Goal: Task Accomplishment & Management: Use online tool/utility

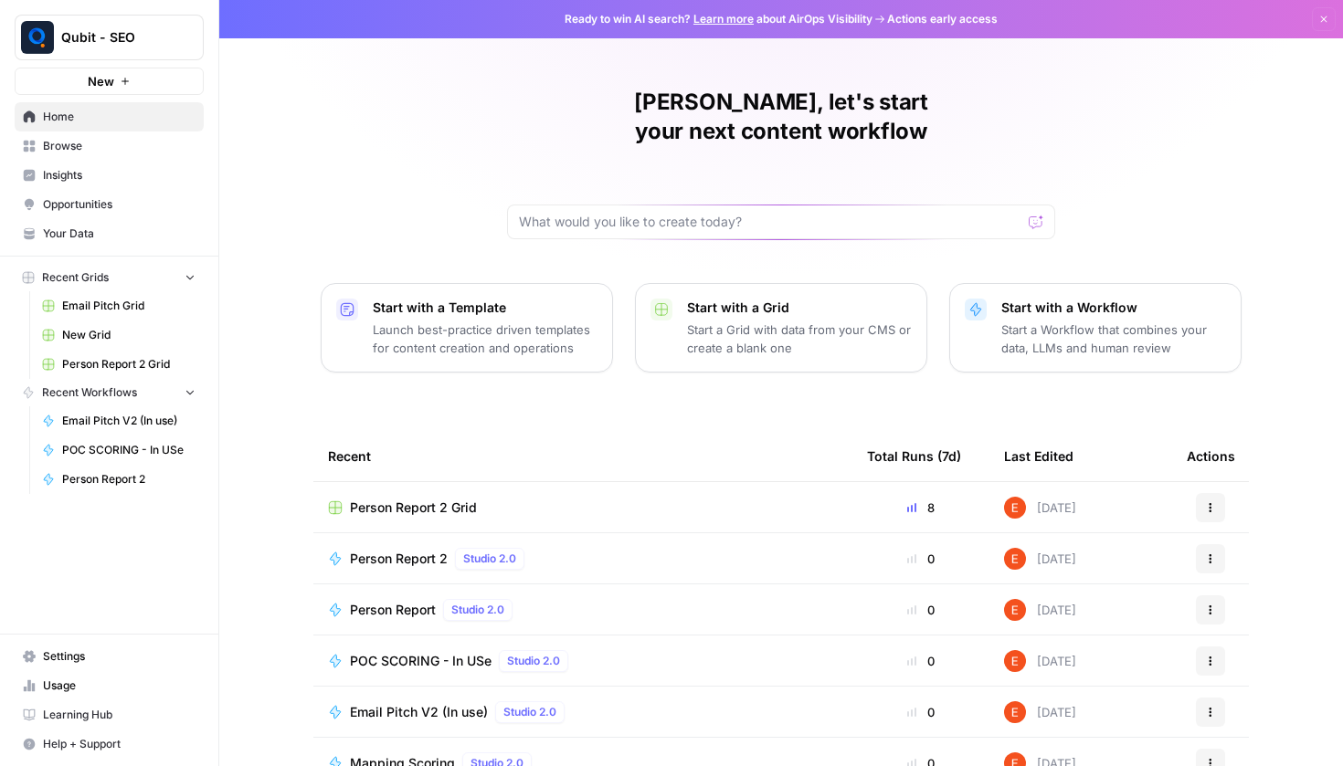
click at [132, 133] on link "Browse" at bounding box center [109, 146] width 189 height 29
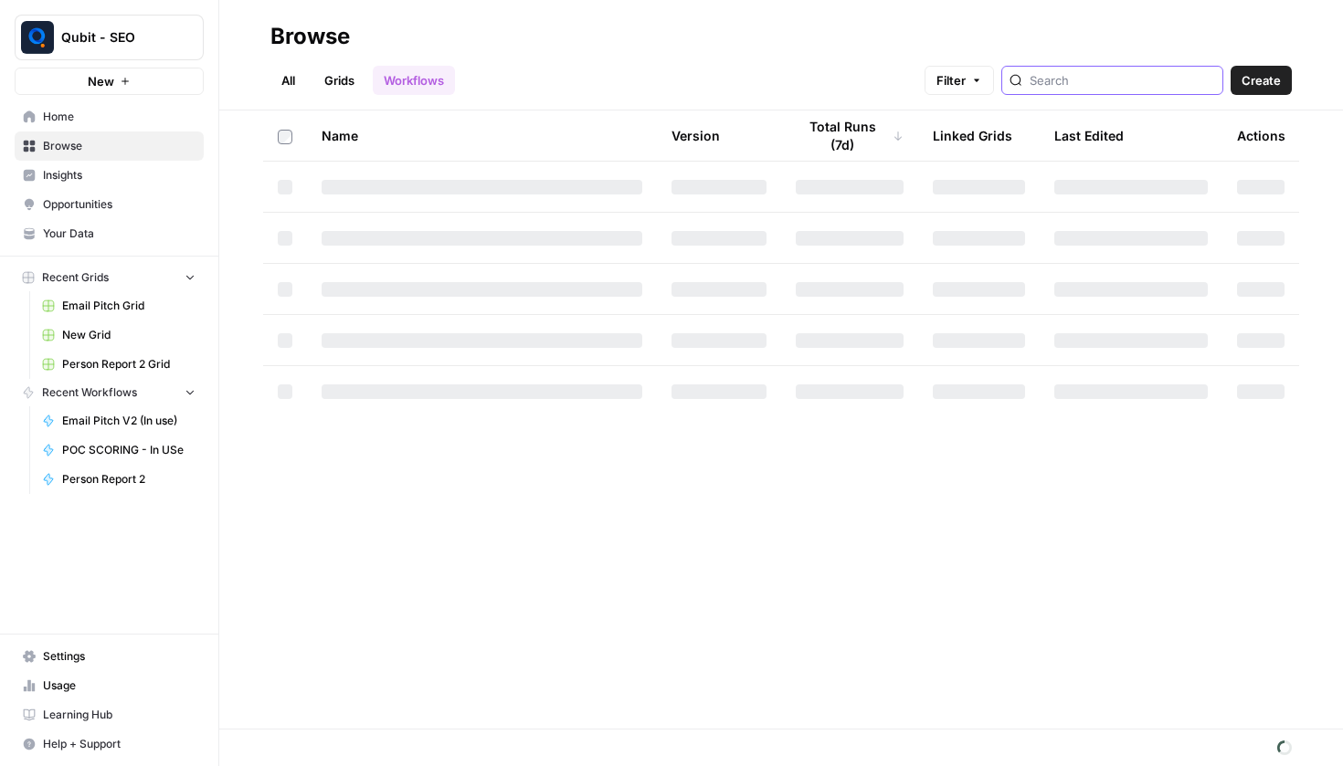
click at [1109, 89] on input "search" at bounding box center [1121, 80] width 185 height 18
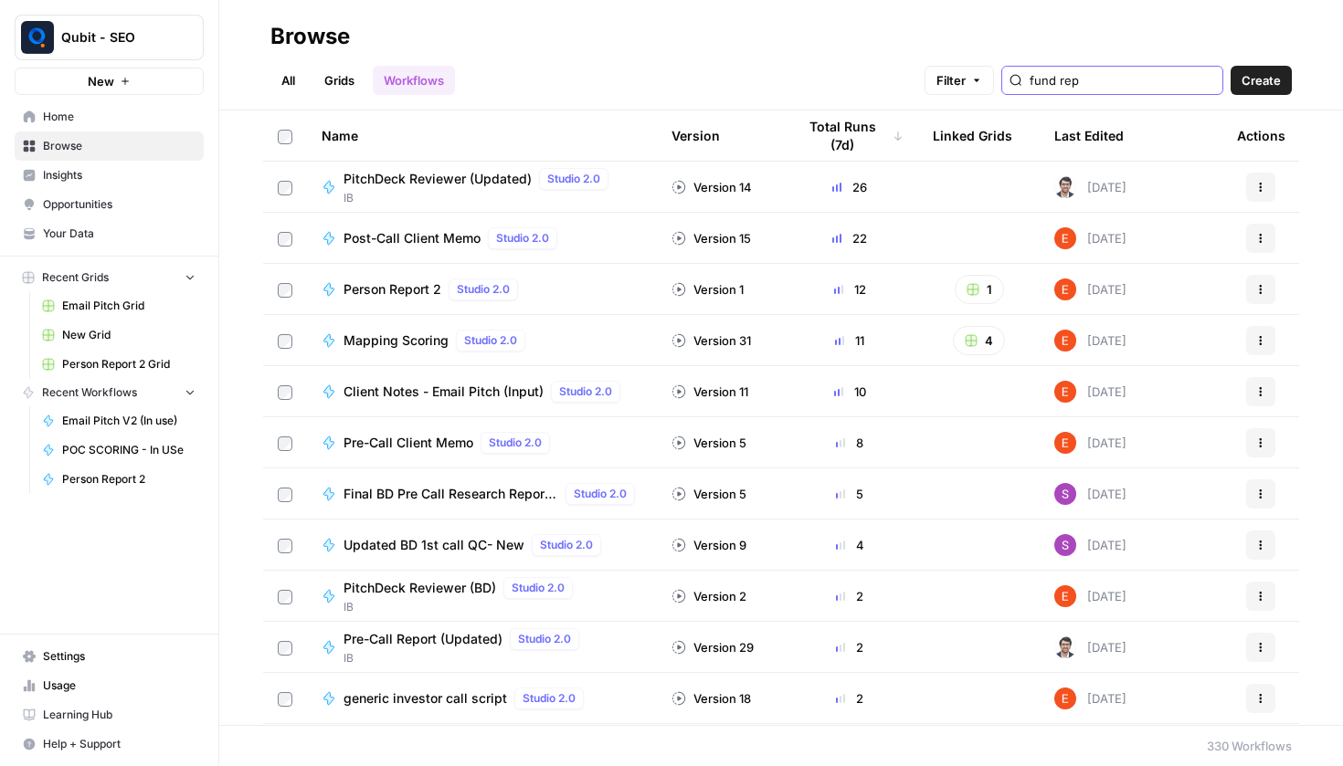
type input "fund repo"
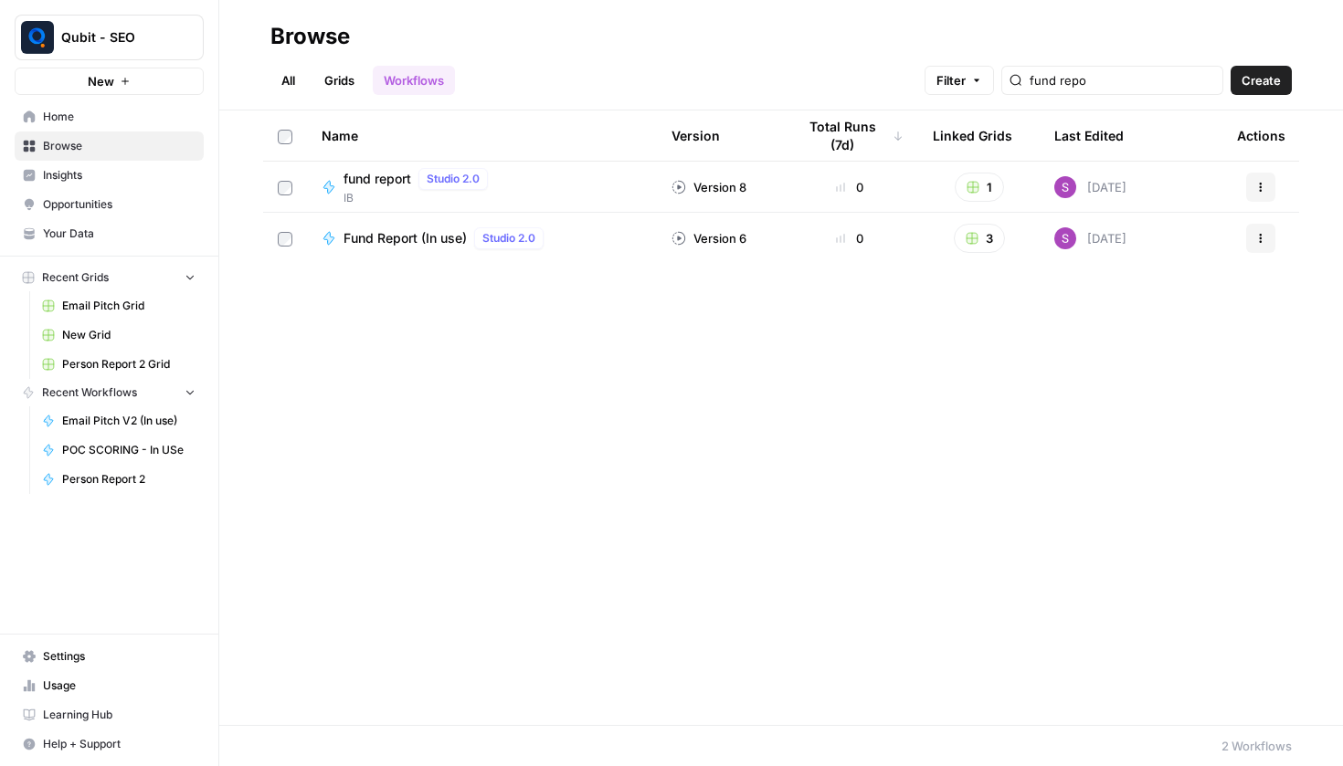
click at [355, 264] on div "Name Version Total Runs (7d) Linked Grids Last Edited Actions fund report Studi…" at bounding box center [781, 418] width 1124 height 615
click at [385, 242] on span "Fund Report (In use)" at bounding box center [404, 238] width 123 height 18
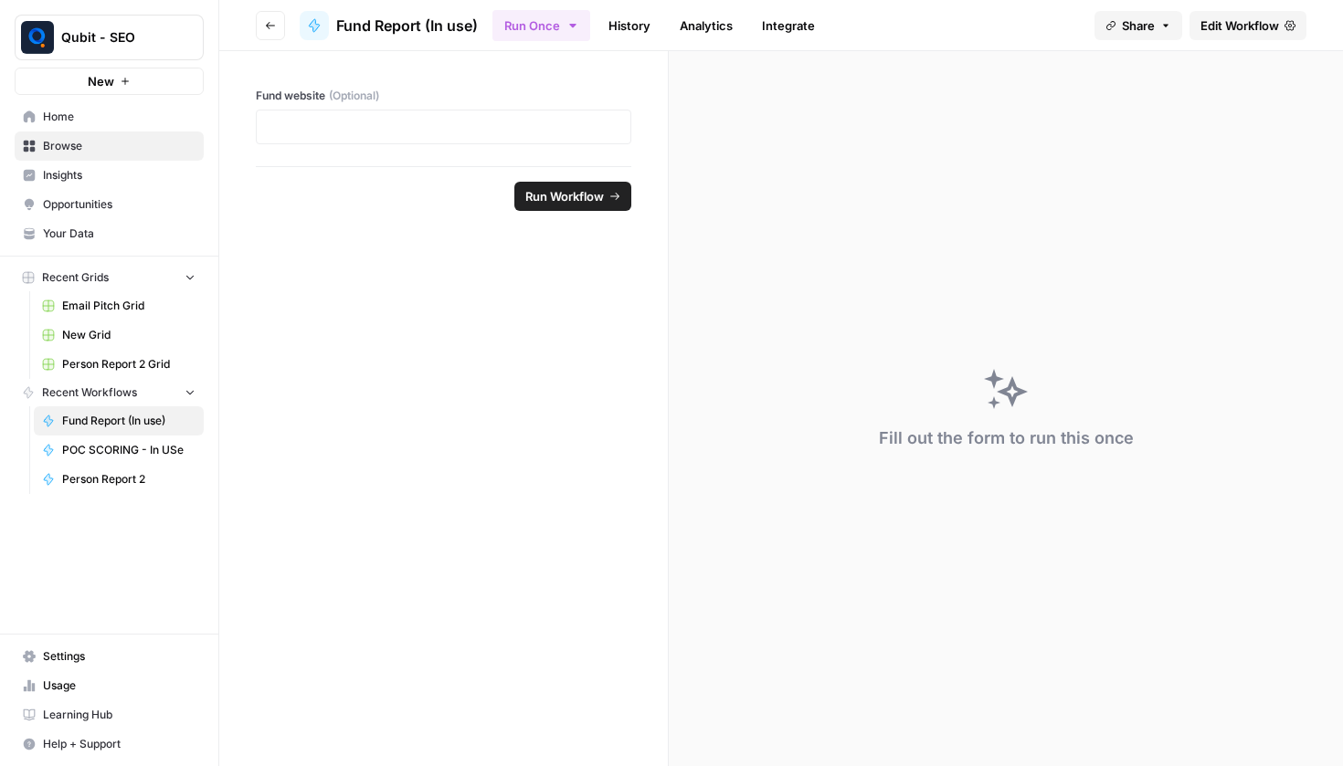
click at [1229, 17] on span "Edit Workflow" at bounding box center [1239, 25] width 79 height 18
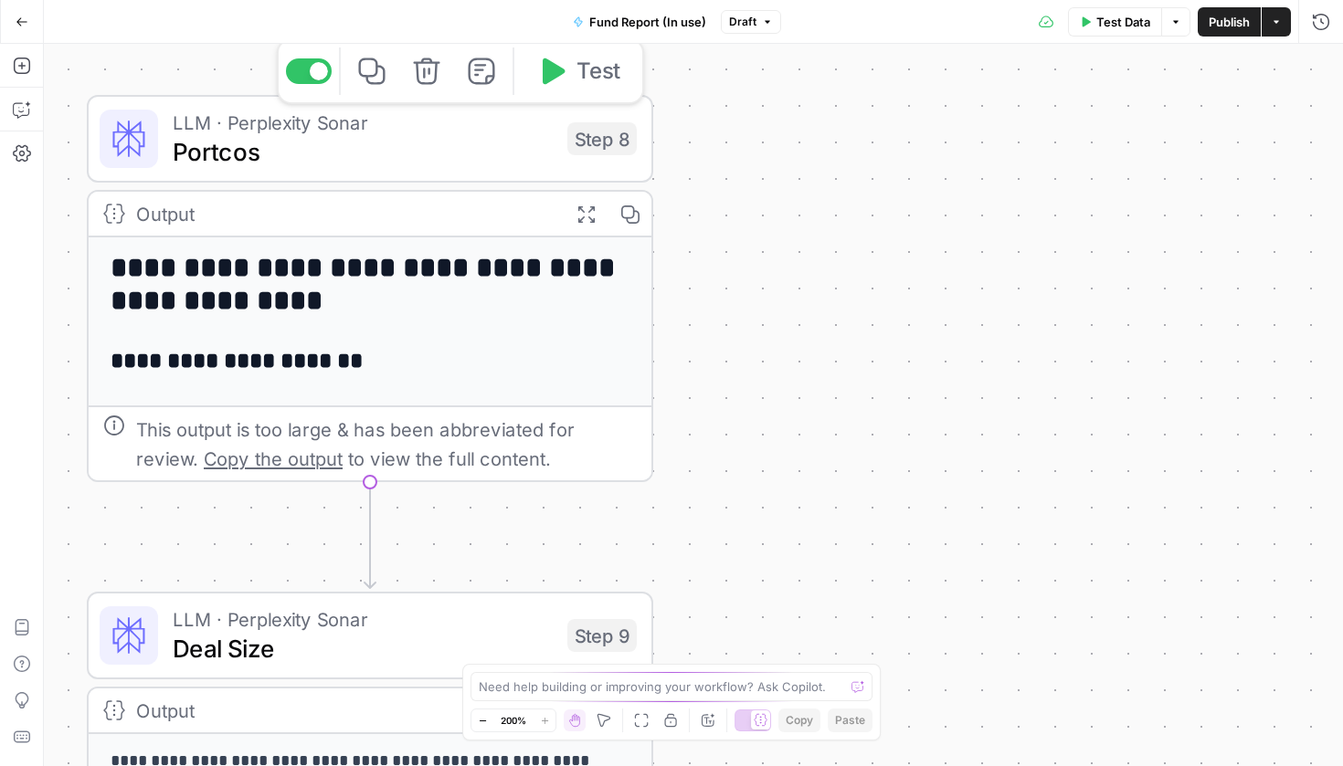
click at [508, 156] on span "Portcos" at bounding box center [363, 151] width 380 height 37
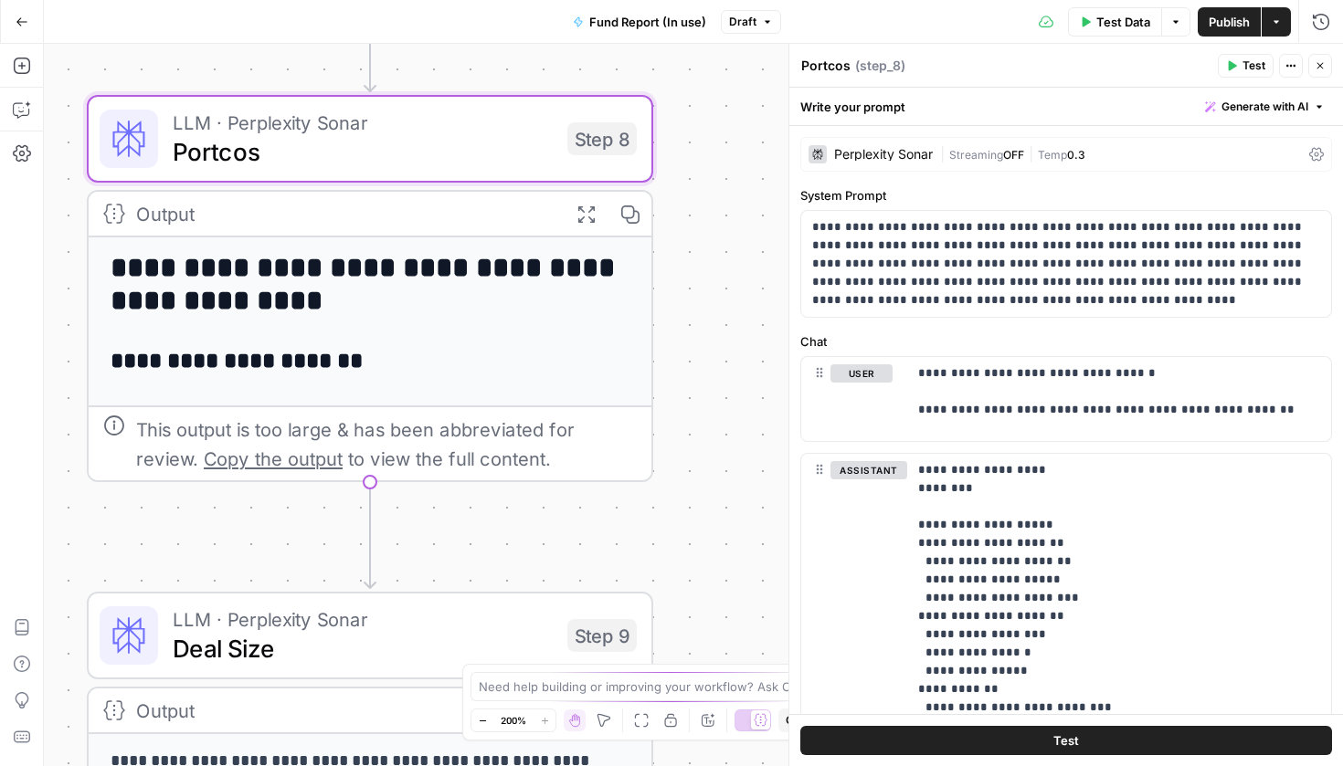
click at [1030, 147] on span "|" at bounding box center [1031, 153] width 14 height 18
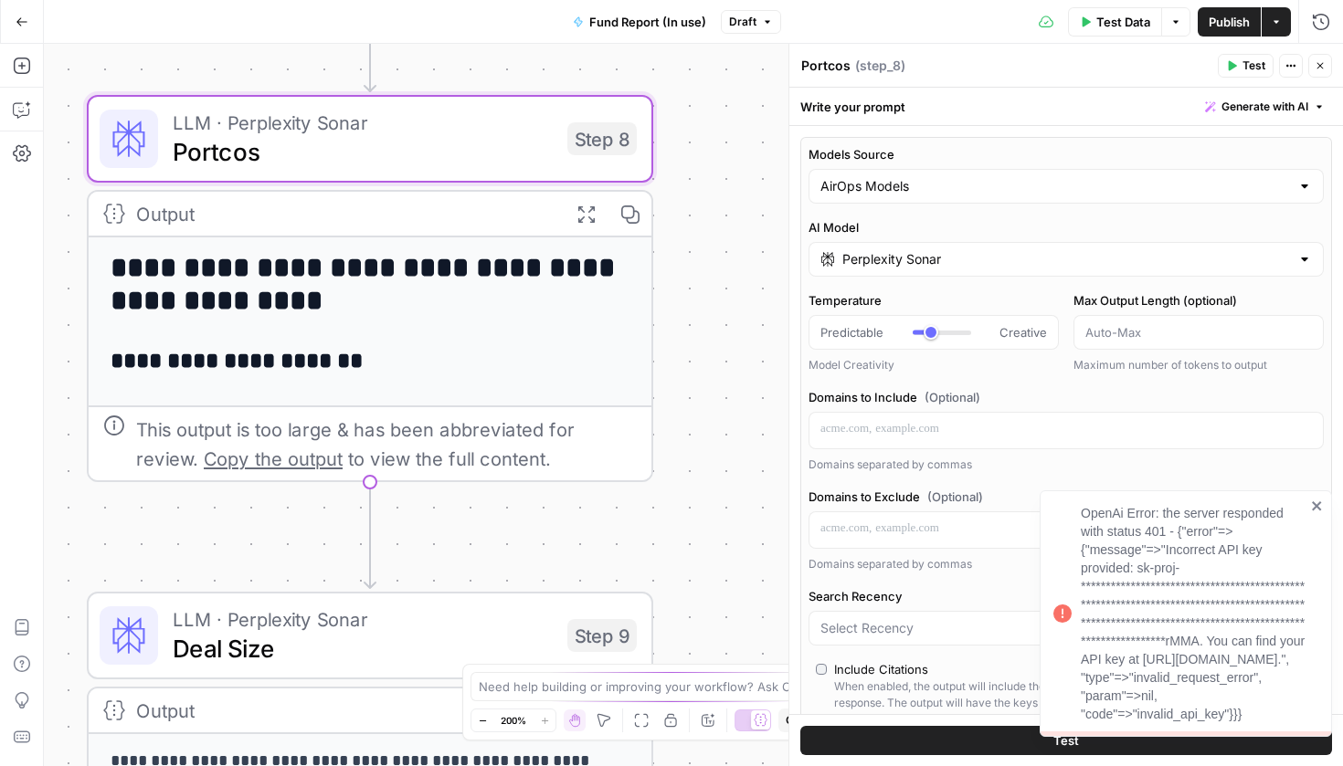
type input "***"
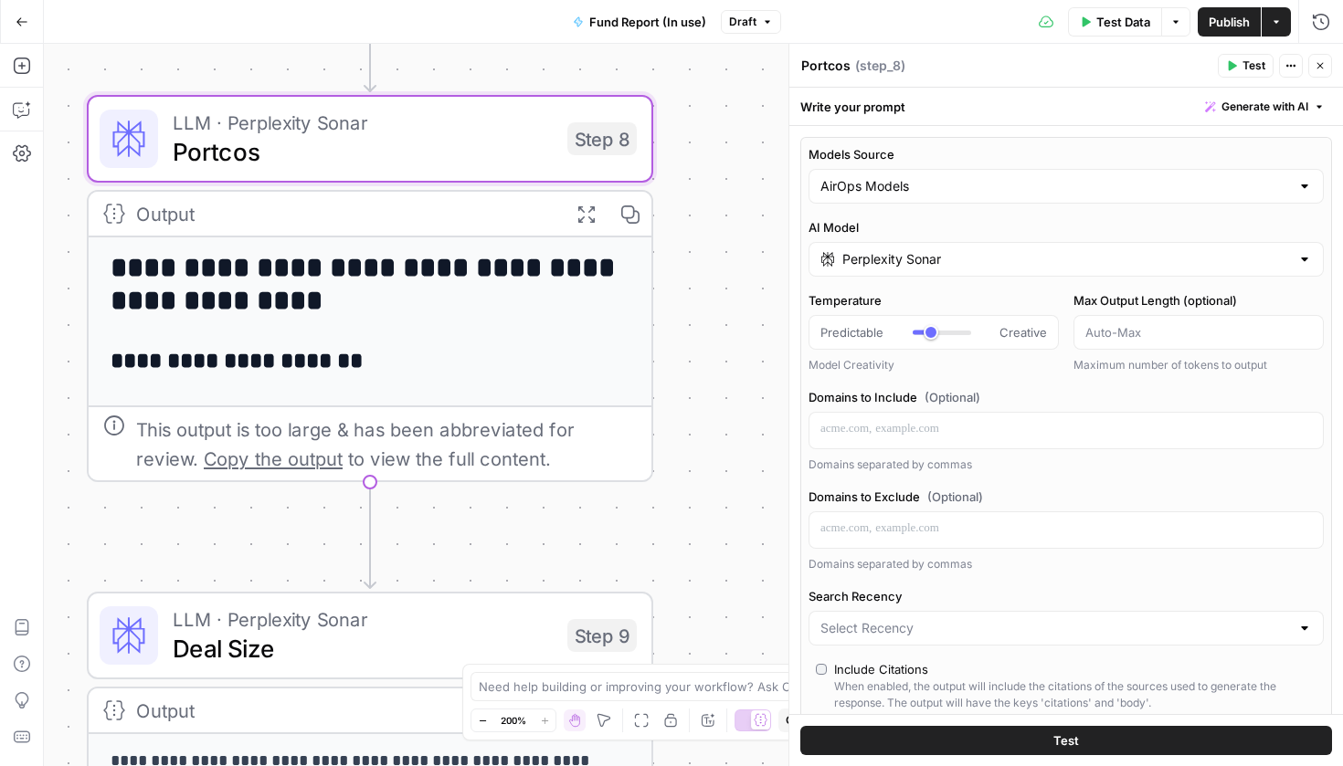
click at [16, 27] on icon "button" at bounding box center [22, 22] width 13 height 13
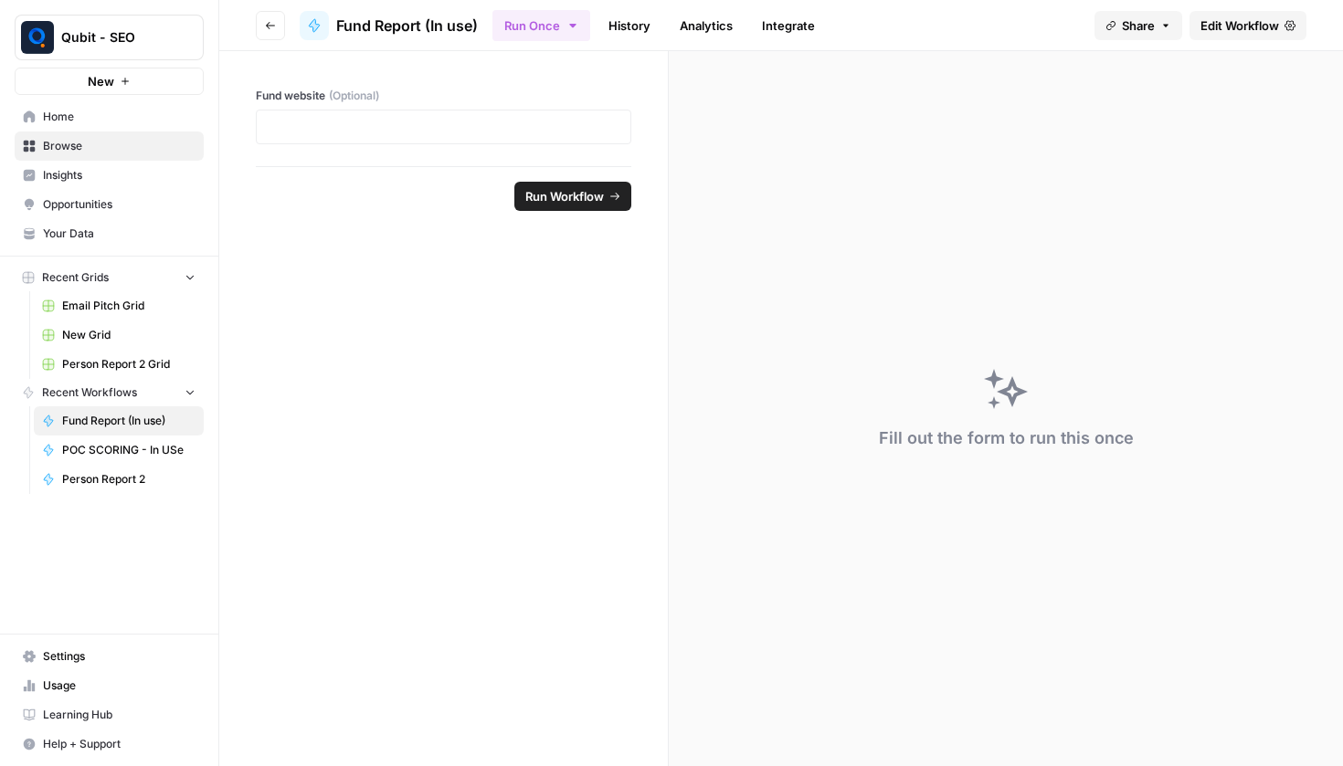
click at [618, 26] on link "History" at bounding box center [629, 25] width 64 height 29
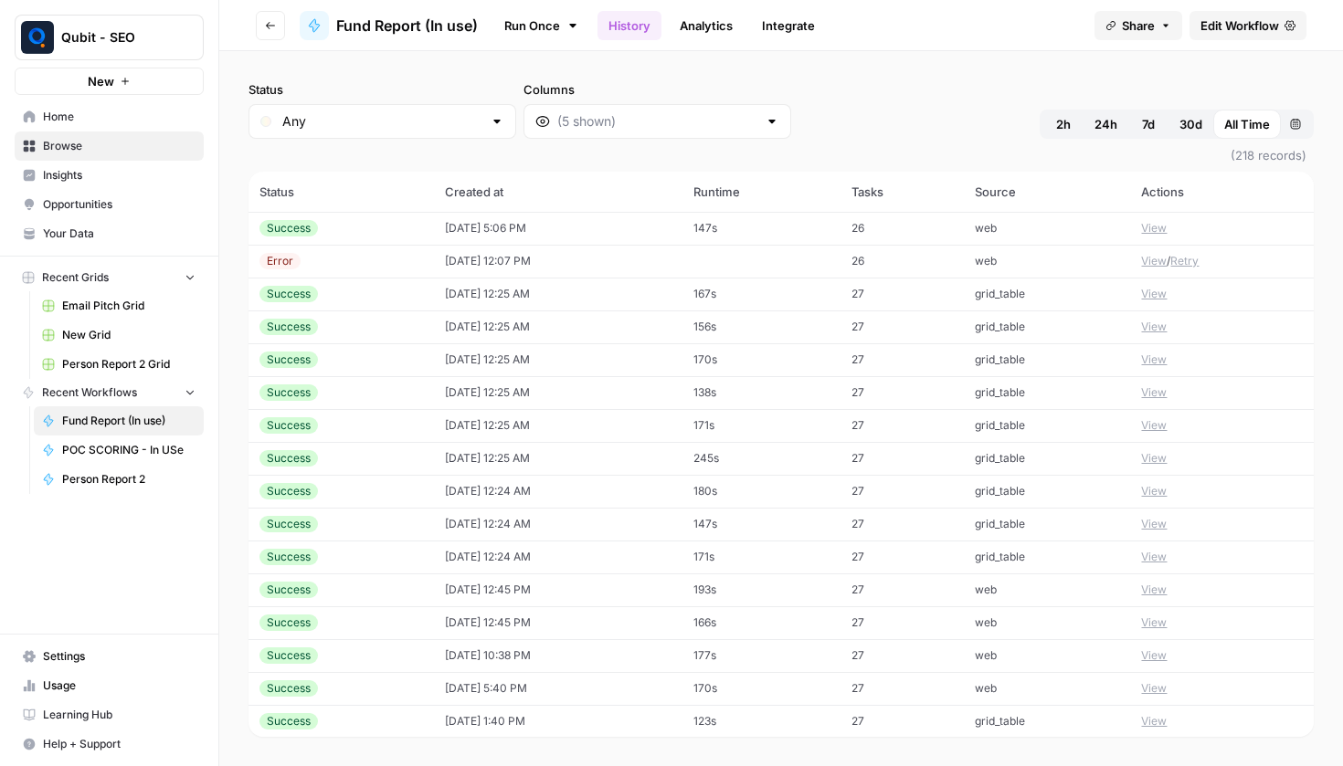
click at [1149, 220] on button "View" at bounding box center [1154, 228] width 26 height 16
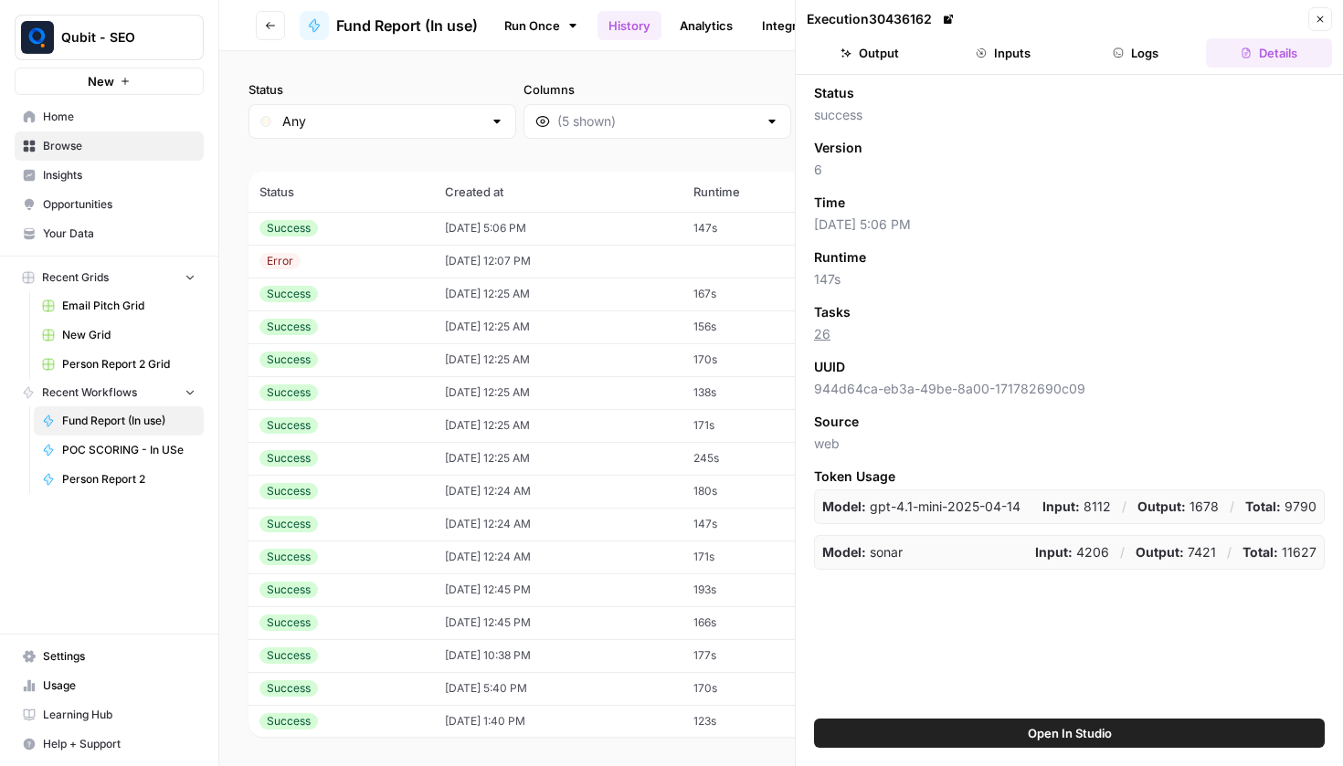
click at [909, 53] on button "Output" at bounding box center [870, 52] width 126 height 29
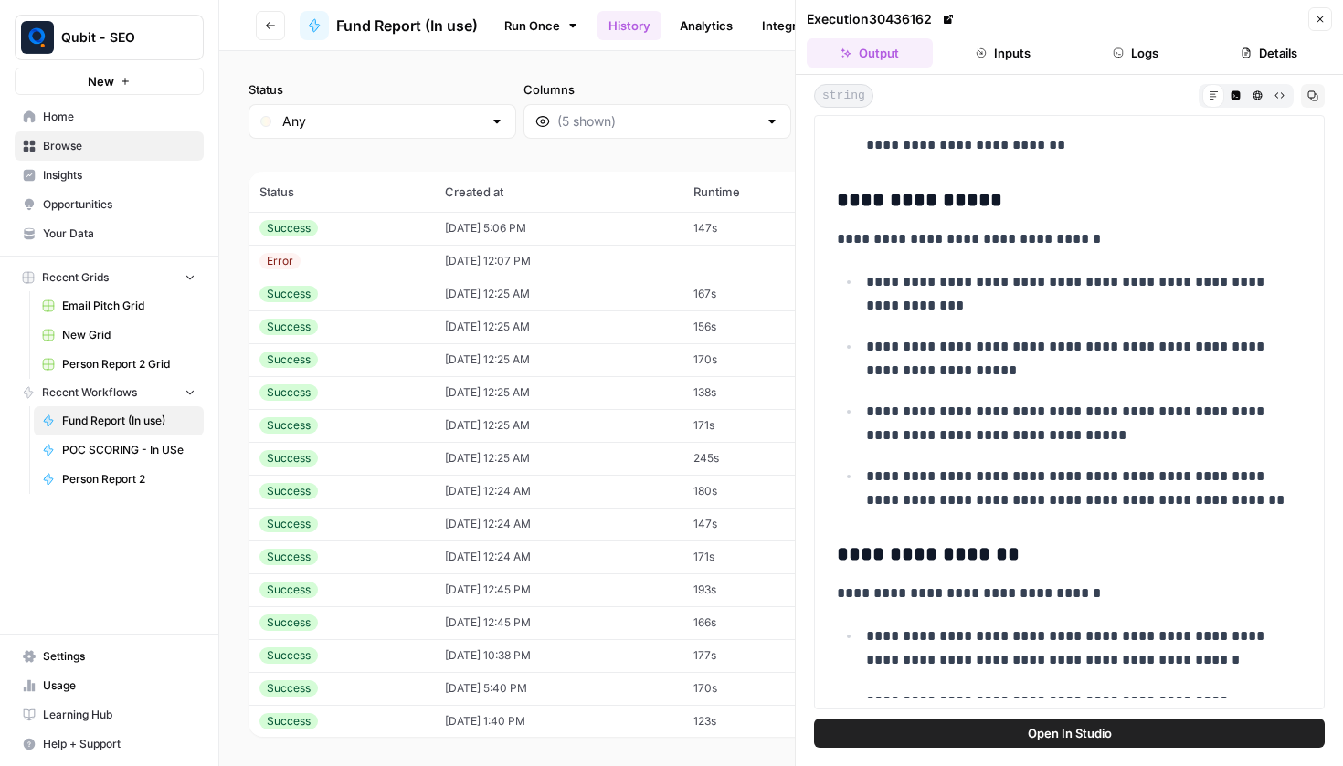
scroll to position [2787, 0]
